Goal: Task Accomplishment & Management: Complete application form

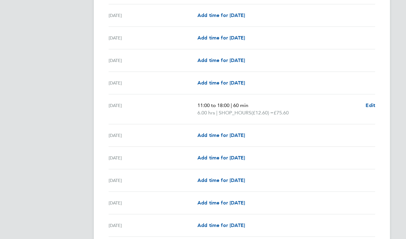
scroll to position [641, 0]
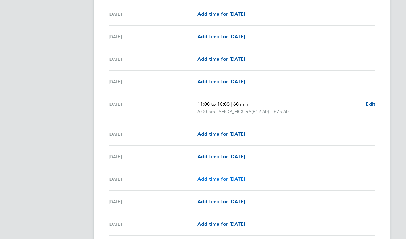
click at [206, 178] on span "Add time for [DATE]" at bounding box center [222, 179] width 48 height 6
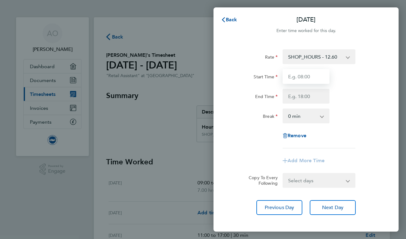
click at [309, 75] on input "Start Time" at bounding box center [306, 76] width 47 height 15
type input "11:00"
click at [312, 98] on input "End Time" at bounding box center [306, 96] width 47 height 15
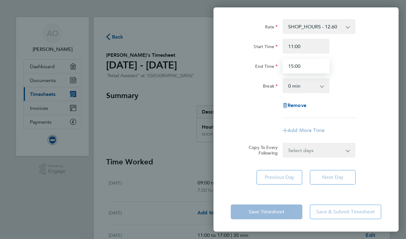
type input "15:00"
click at [353, 116] on div "Rate SHOP_HOURS - 12.60 Start Time 11:00 End Time 15:00 Break 0 min 15 min 30 m…" at bounding box center [306, 68] width 151 height 99
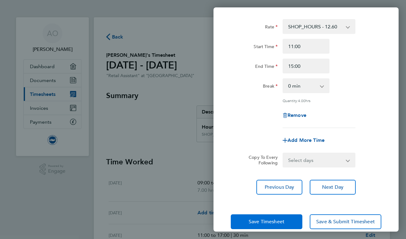
click at [272, 223] on span "Save Timesheet" at bounding box center [267, 222] width 36 height 6
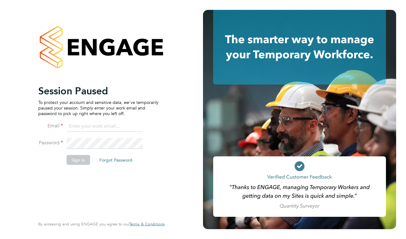
type input "alexoursaki@gmail.com"
click at [83, 159] on button "Sign In" at bounding box center [78, 160] width 23 height 10
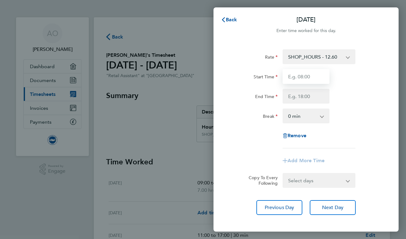
click at [299, 77] on input "Start Time" at bounding box center [306, 76] width 47 height 15
type input "11:00"
click at [301, 98] on input "End Time" at bounding box center [306, 96] width 47 height 15
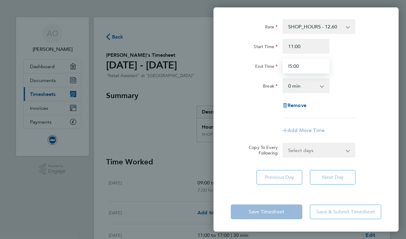
scroll to position [30, 0]
type input "05:00"
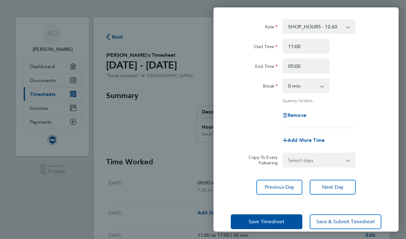
click at [261, 124] on app-timesheet-line-form-group "Rate SHOP_HOURS - 12.60 Start Time 11:00 End Time 05:00 Break 0 min 15 min 30 m…" at bounding box center [306, 83] width 151 height 129
click at [264, 219] on span "Save Timesheet" at bounding box center [267, 222] width 36 height 6
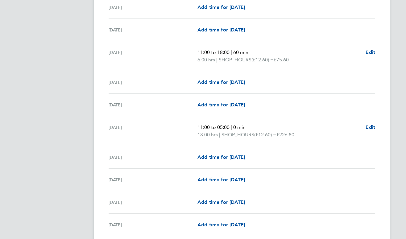
scroll to position [704, 0]
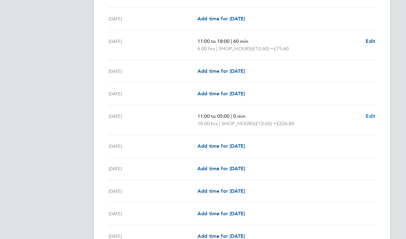
click at [373, 115] on span "Edit" at bounding box center [371, 116] width 10 height 6
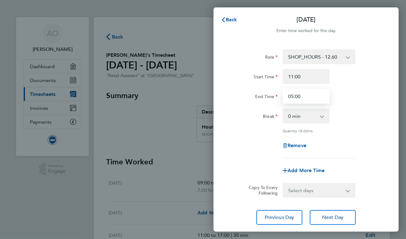
click at [293, 96] on input "05:00" at bounding box center [306, 96] width 47 height 15
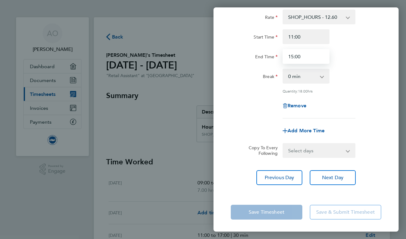
scroll to position [40, 0]
type input "15:00"
click at [251, 130] on div "Add More Time" at bounding box center [306, 131] width 156 height 15
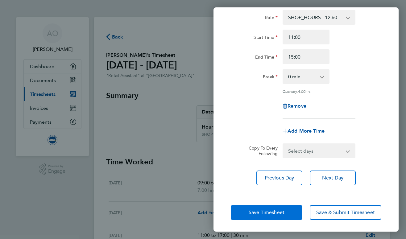
click at [244, 207] on button "Save Timesheet" at bounding box center [267, 212] width 72 height 15
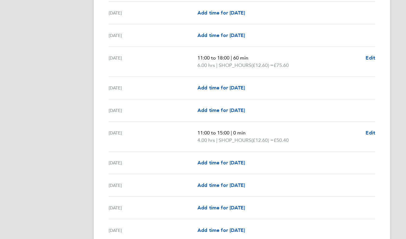
scroll to position [687, 0]
click at [297, 98] on div "[DATE] Add time for [DATE] Add time for [DATE]" at bounding box center [242, 88] width 267 height 23
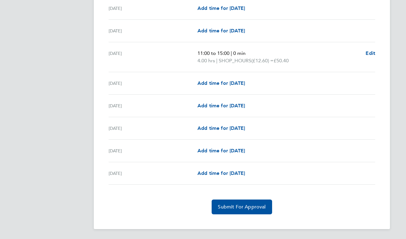
scroll to position [767, 0]
click at [206, 174] on span "Add time for [DATE]" at bounding box center [222, 173] width 48 height 6
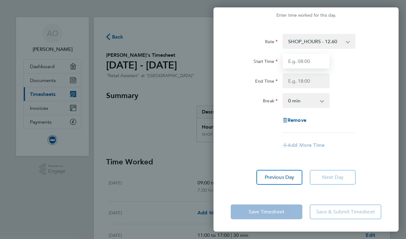
click at [306, 62] on input "Start Time" at bounding box center [306, 61] width 47 height 15
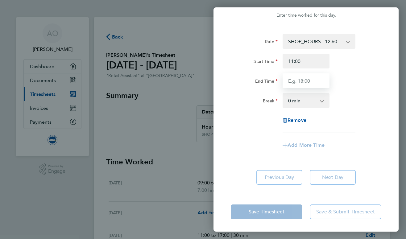
click at [305, 81] on input "End Time" at bounding box center [306, 80] width 47 height 15
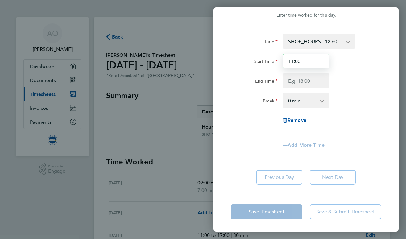
click at [304, 59] on input "11:00" at bounding box center [306, 61] width 47 height 15
type input "10:30"
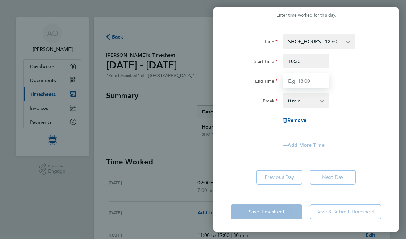
click at [302, 83] on input "End Time" at bounding box center [306, 80] width 47 height 15
type input "17:45"
click at [309, 93] on div "Rate SHOP_HOURS - 12.60 Start Time 10:30 End Time 17:45 Break 0 min 15 min 30 m…" at bounding box center [306, 83] width 151 height 99
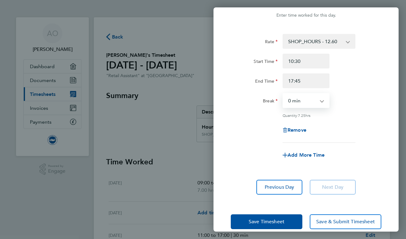
select select "60"
click at [184, 96] on div "[DATE] Cancel Enter time worked for this day. Rate SHOP_HOURS - 12.60 Start Tim…" at bounding box center [203, 119] width 406 height 239
click at [175, 124] on div "[DATE] Cancel Enter time worked for this day. Rate SHOP_HOURS - 12.60 Start Tim…" at bounding box center [203, 119] width 406 height 239
click at [187, 52] on div "[DATE] Cancel Enter time worked for this day. Rate SHOP_HOURS - 12.60 Start Tim…" at bounding box center [203, 119] width 406 height 239
click at [296, 129] on span "Remove" at bounding box center [297, 130] width 19 height 6
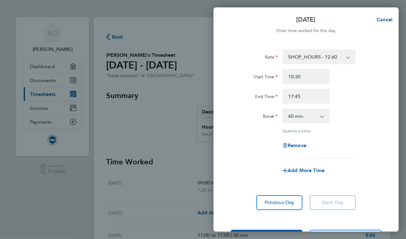
select select "null"
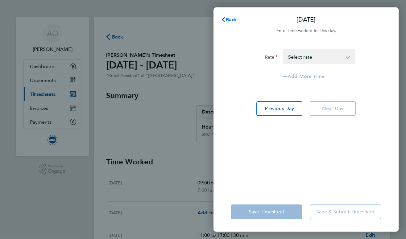
click at [228, 18] on span "Back" at bounding box center [231, 20] width 11 height 6
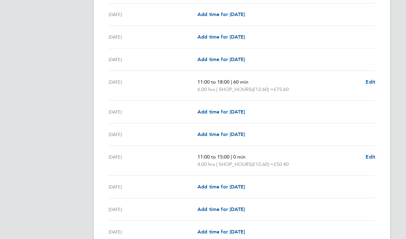
scroll to position [664, 0]
